Goal: Task Accomplishment & Management: Use online tool/utility

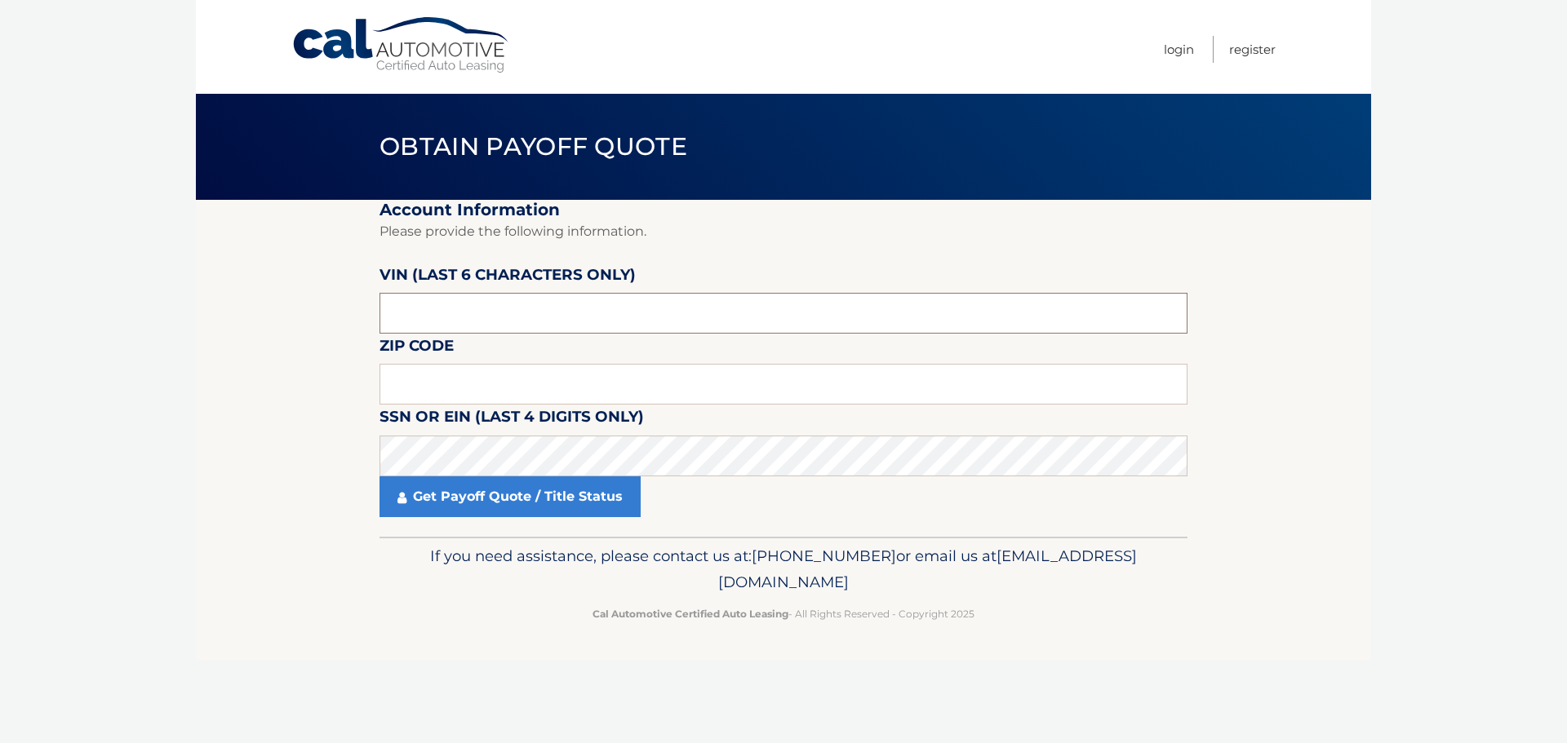
click at [509, 318] on input "text" at bounding box center [783, 313] width 808 height 41
drag, startPoint x: 523, startPoint y: 308, endPoint x: 252, endPoint y: 339, distance: 272.7
click at [252, 339] on section "Account Information Please provide the following information. [PERSON_NAME] (la…" at bounding box center [783, 368] width 1175 height 337
type input "262928"
click at [425, 374] on input "text" at bounding box center [783, 384] width 808 height 41
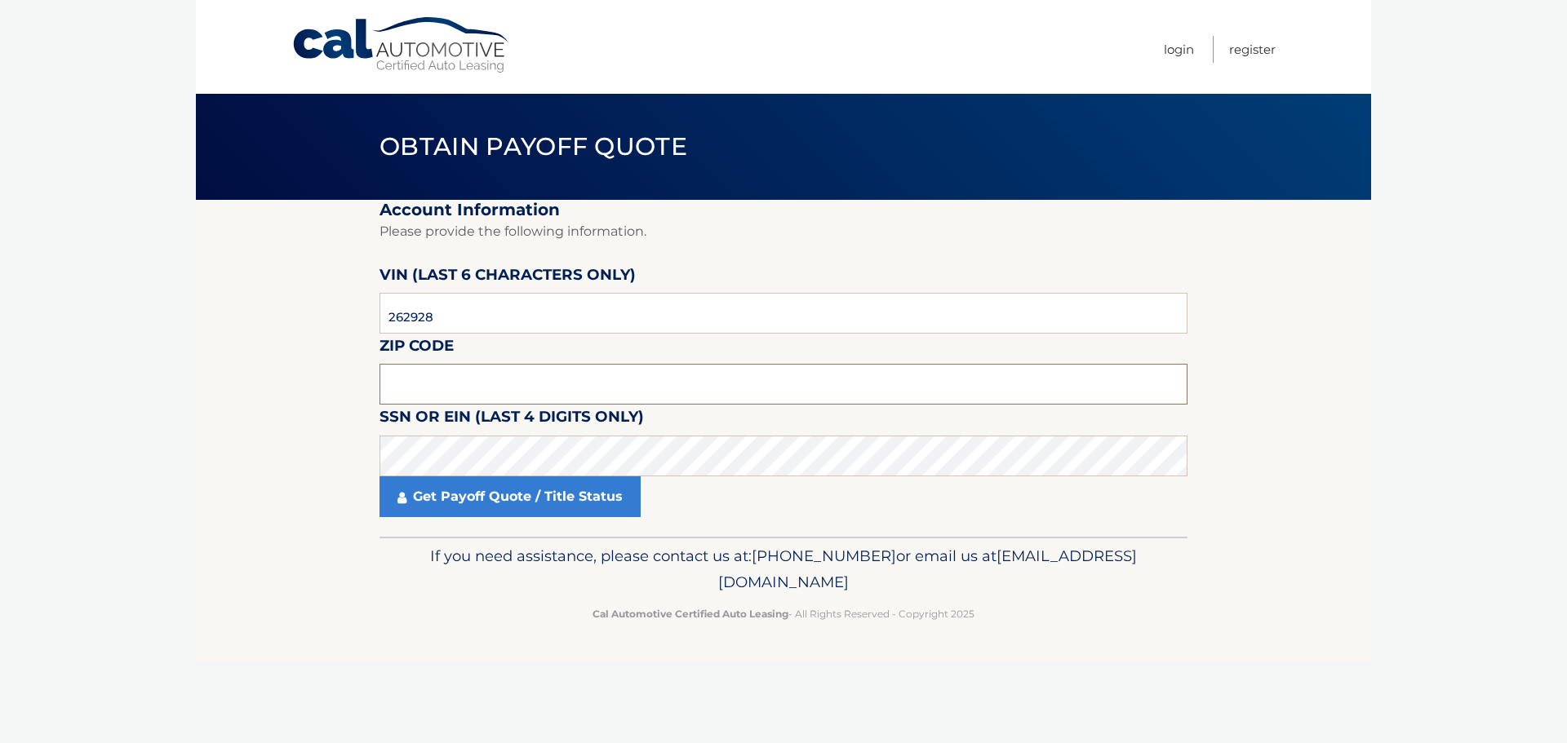
drag, startPoint x: 422, startPoint y: 372, endPoint x: 422, endPoint y: 385, distance: 13.1
click at [422, 380] on input "text" at bounding box center [783, 384] width 808 height 41
click at [491, 372] on input "text" at bounding box center [783, 384] width 808 height 41
type input "11747"
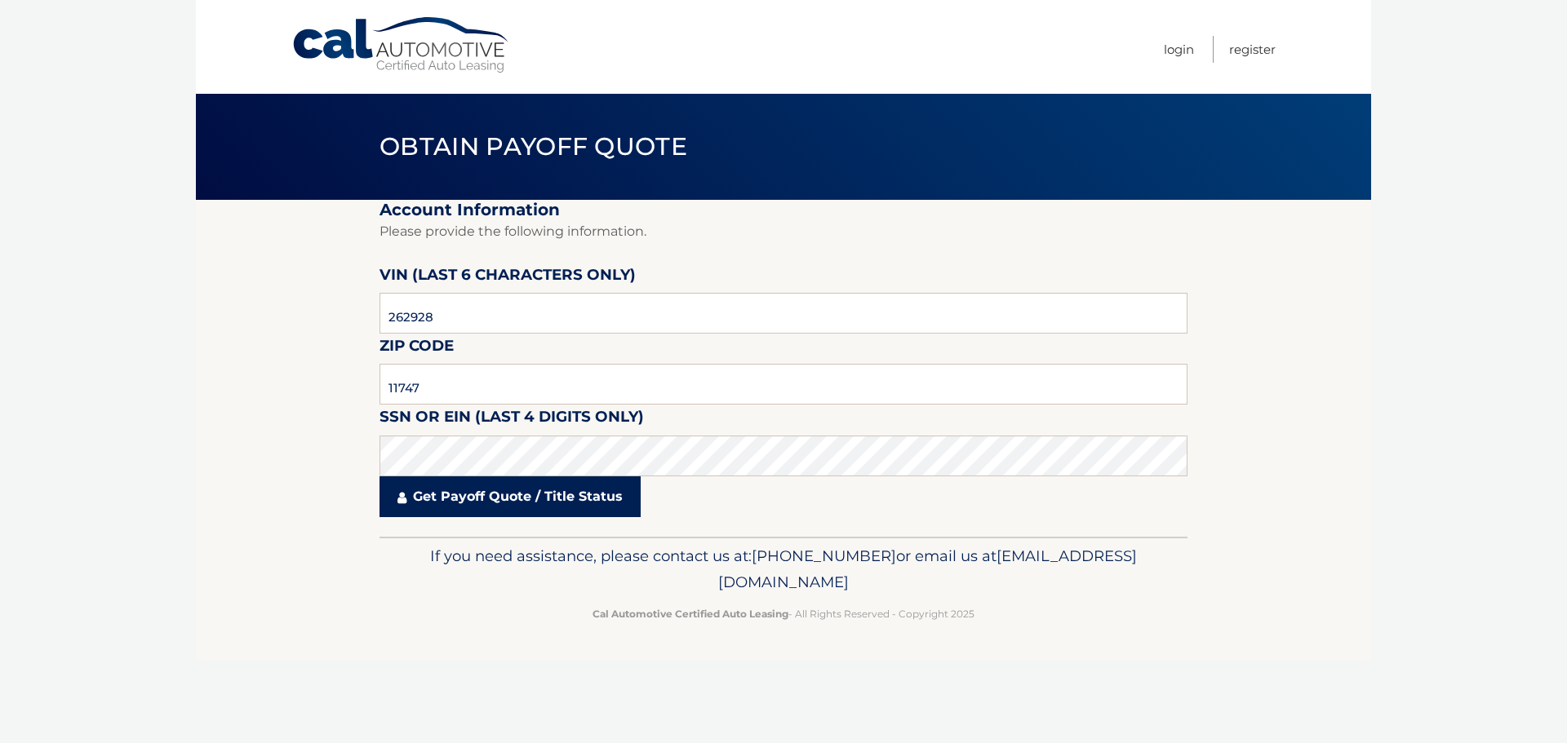
click at [535, 489] on link "Get Payoff Quote / Title Status" at bounding box center [509, 496] width 261 height 41
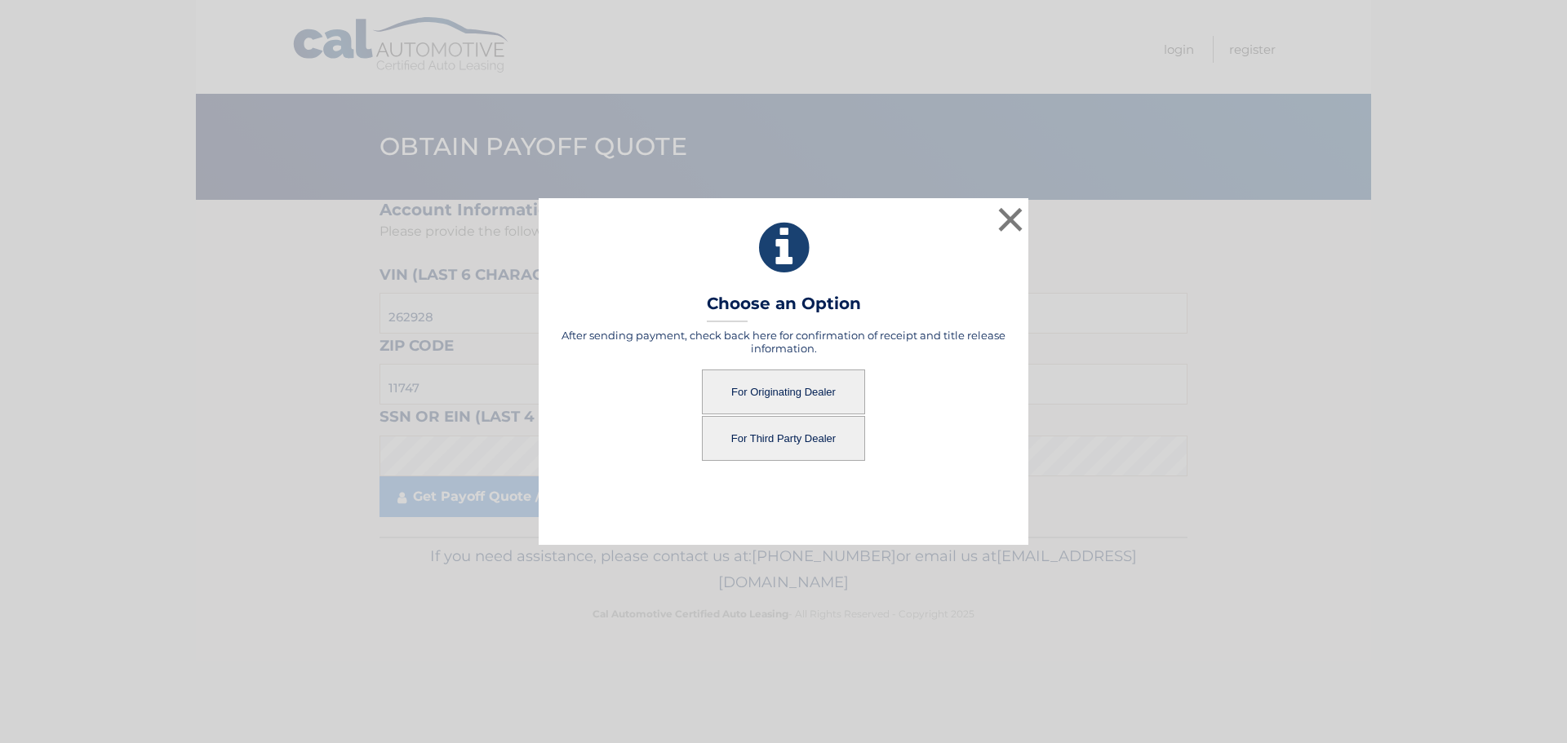
click at [763, 392] on button "For Originating Dealer" at bounding box center [783, 392] width 163 height 45
click at [806, 384] on button "For Originating Dealer" at bounding box center [783, 392] width 163 height 45
